Goal: Navigation & Orientation: Find specific page/section

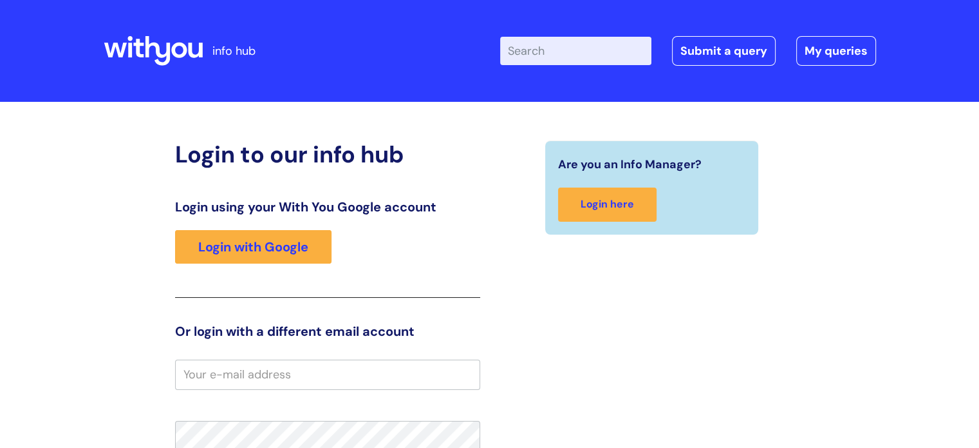
click at [172, 56] on icon at bounding box center [153, 50] width 99 height 31
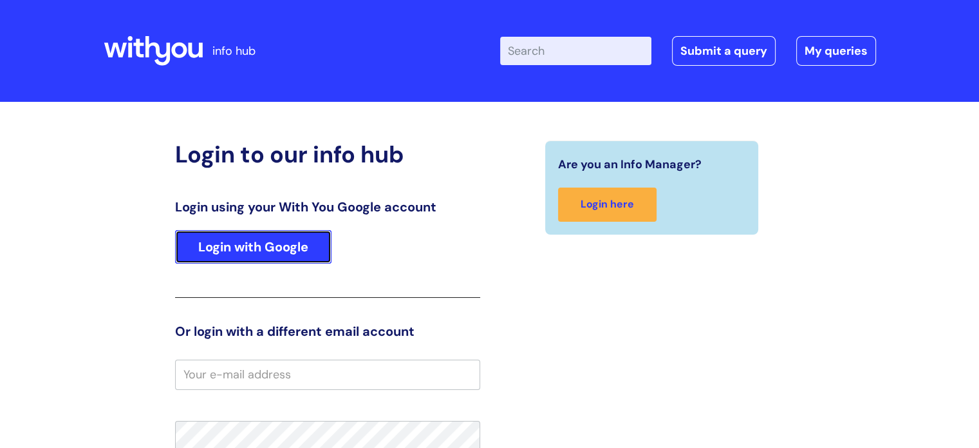
click at [263, 247] on link "Login with Google" at bounding box center [253, 246] width 156 height 33
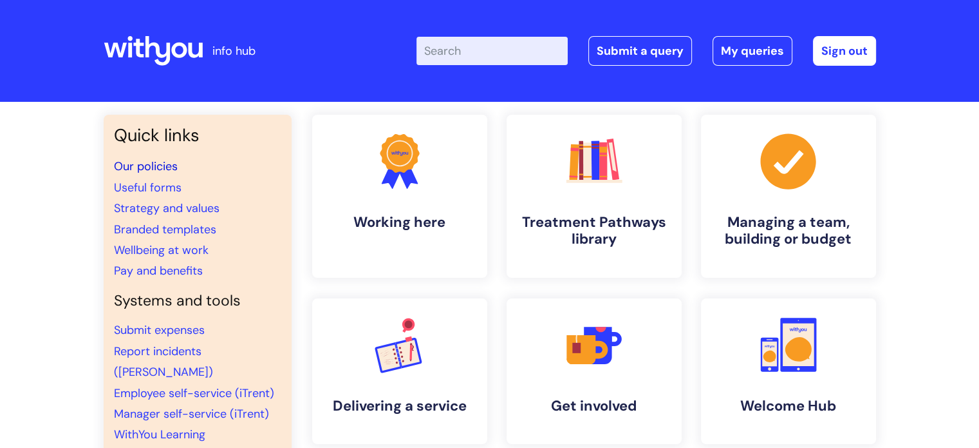
click at [151, 165] on link "Our policies" at bounding box center [146, 165] width 64 height 15
